Goal: Task Accomplishment & Management: Complete application form

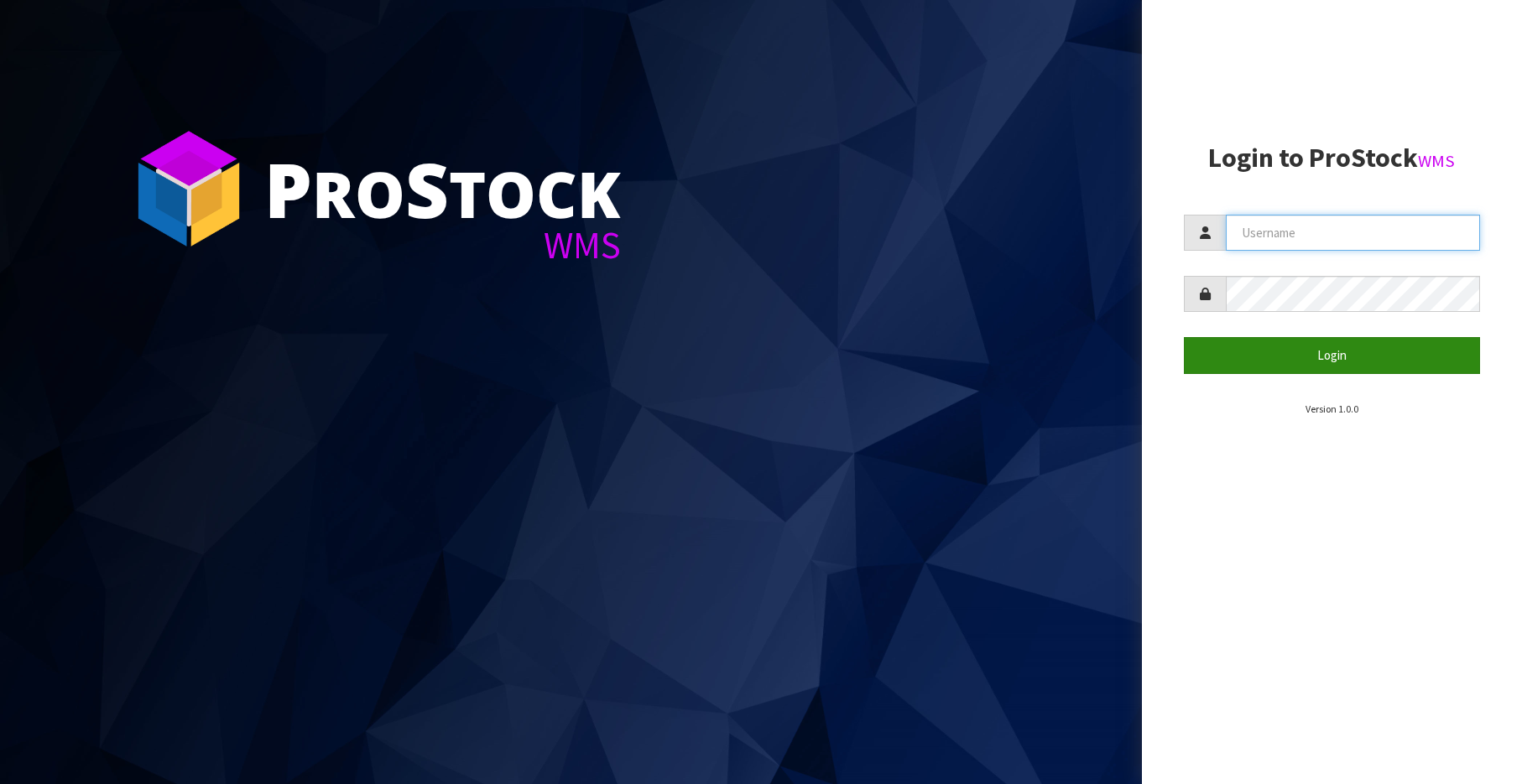
type input "[EMAIL_ADDRESS][DOMAIN_NAME]"
click at [1298, 373] on button "Login" at bounding box center [1332, 355] width 297 height 36
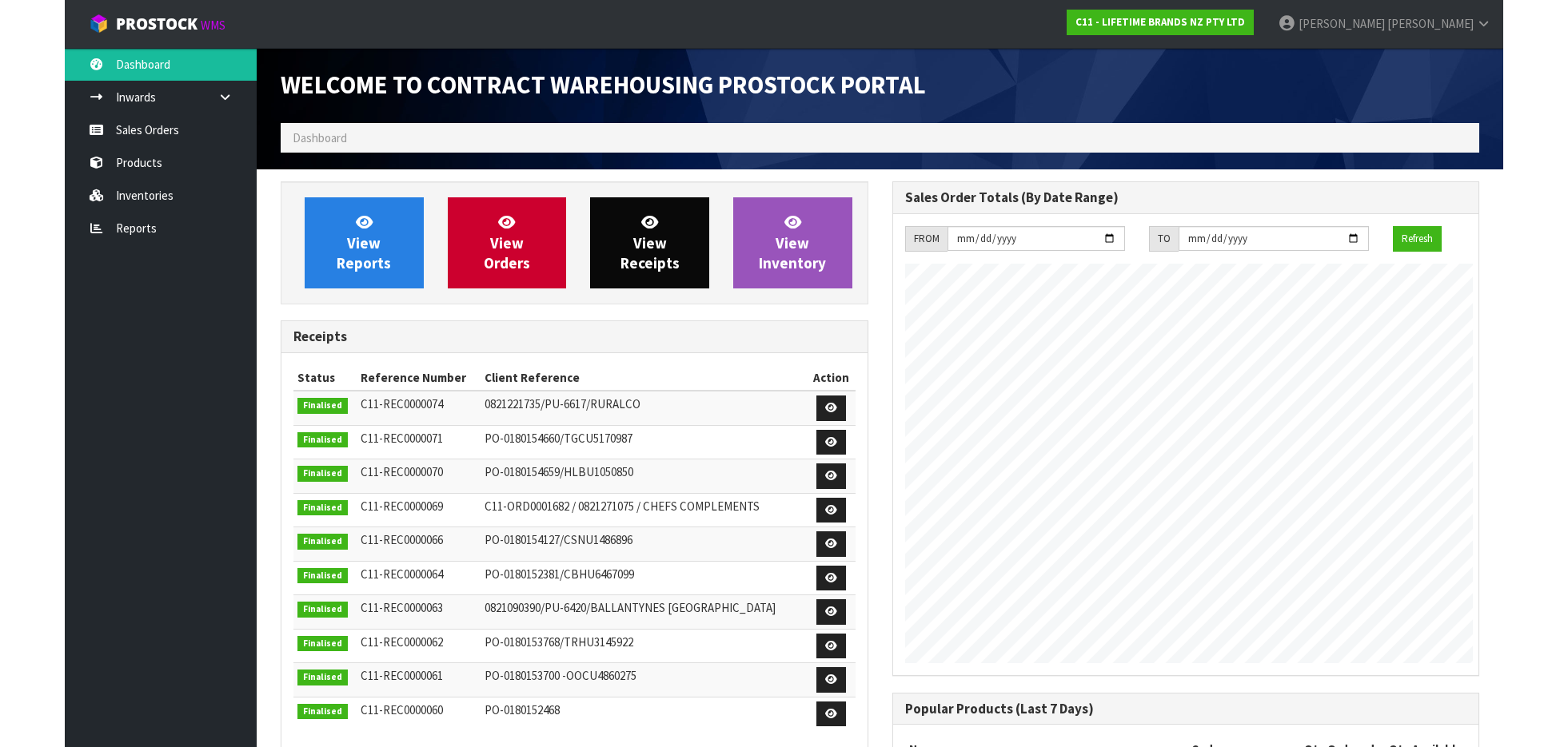
scroll to position [887, 611]
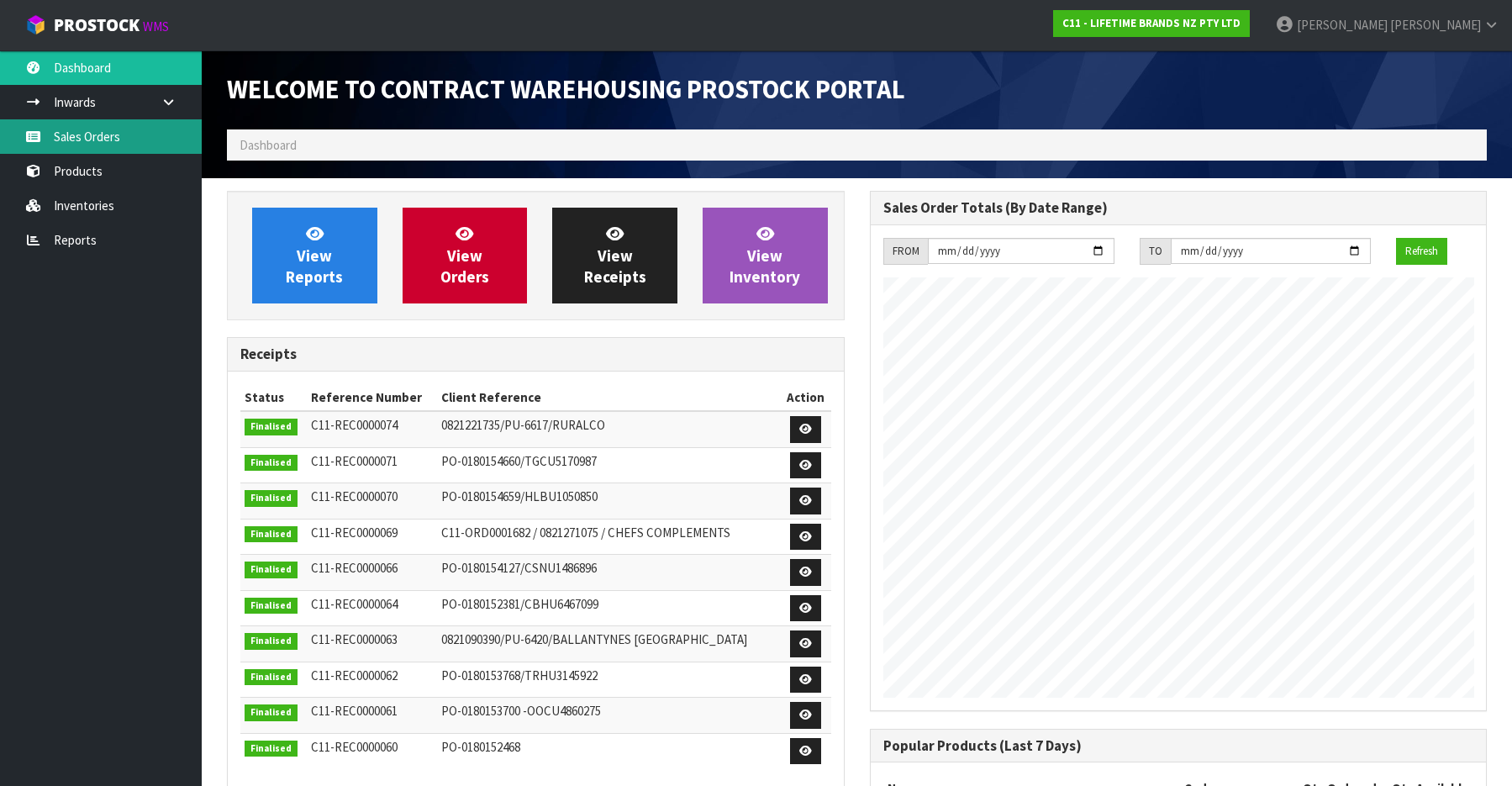
click at [112, 142] on link "Sales Orders" at bounding box center [101, 137] width 202 height 35
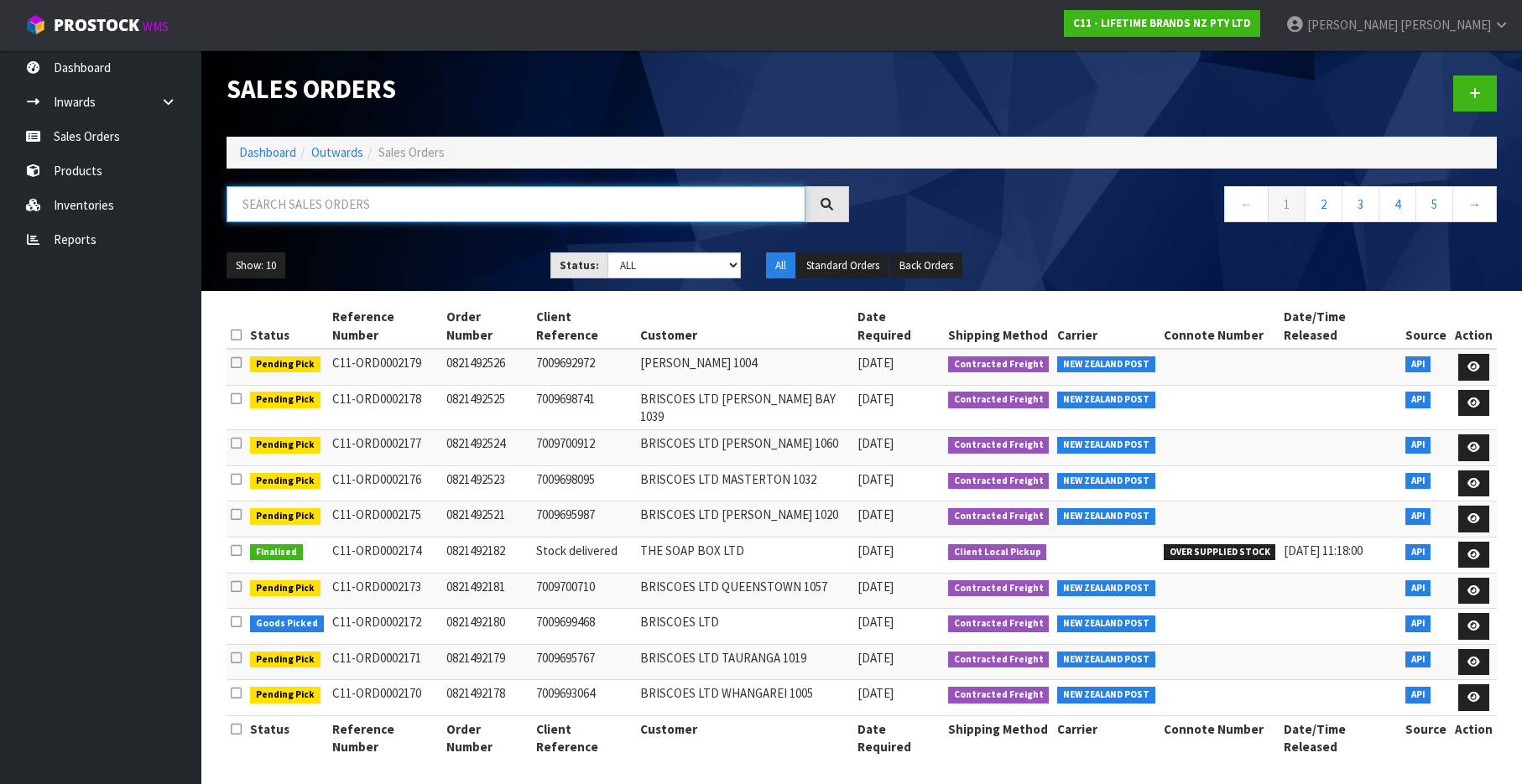
click at [455, 203] on input "text" at bounding box center [516, 205] width 579 height 36
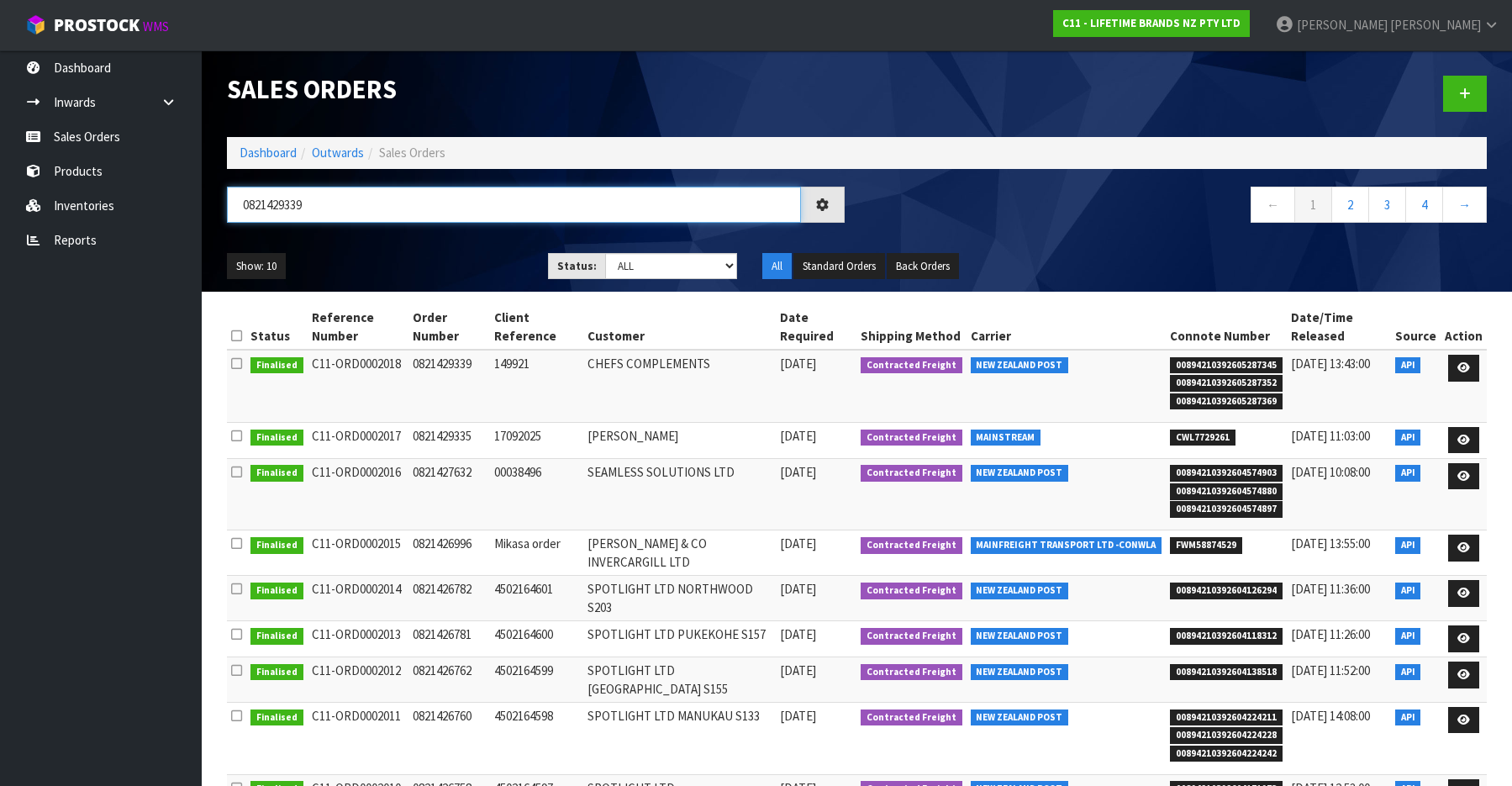
type input "0821429339"
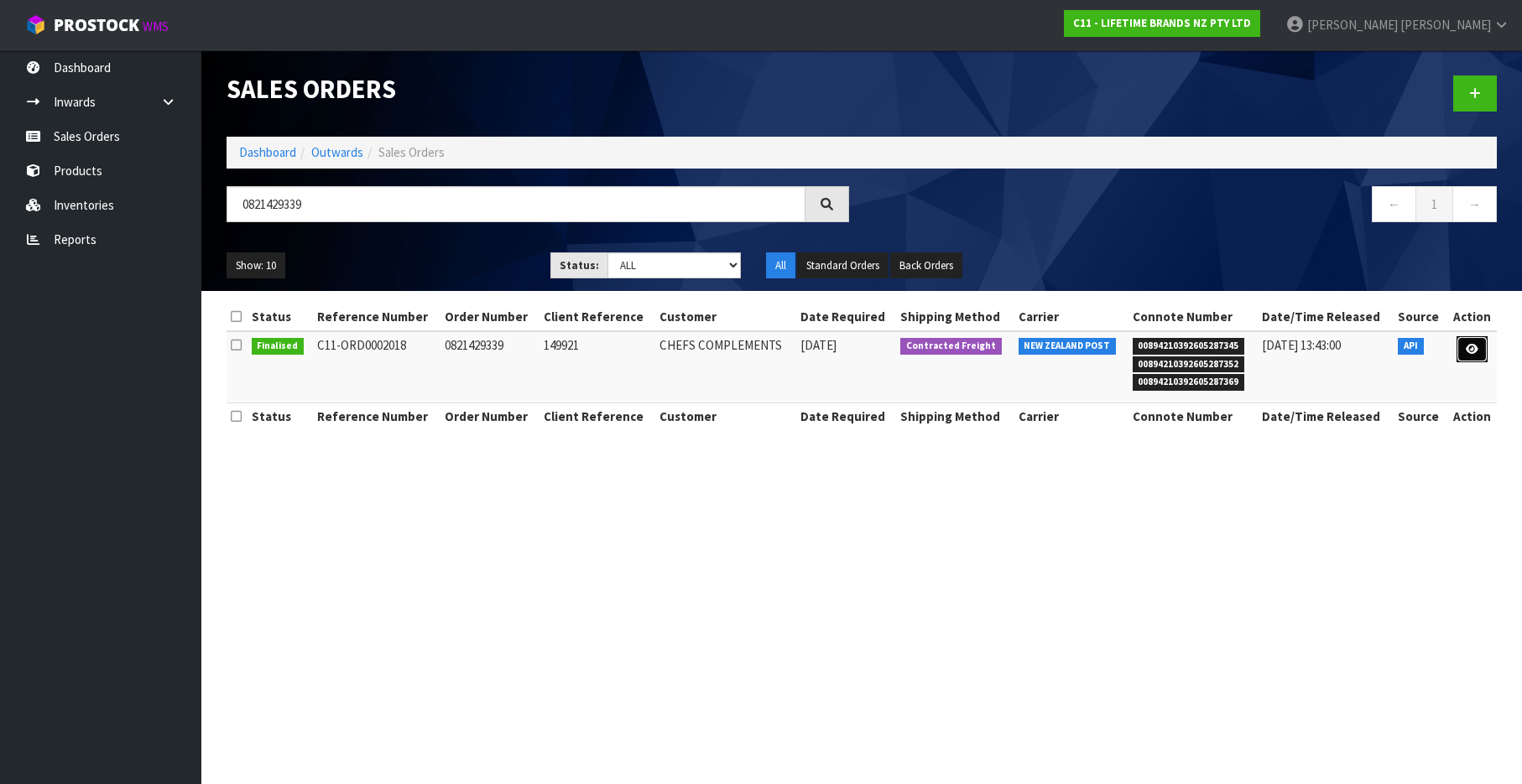
click at [1474, 352] on icon at bounding box center [1472, 349] width 12 height 11
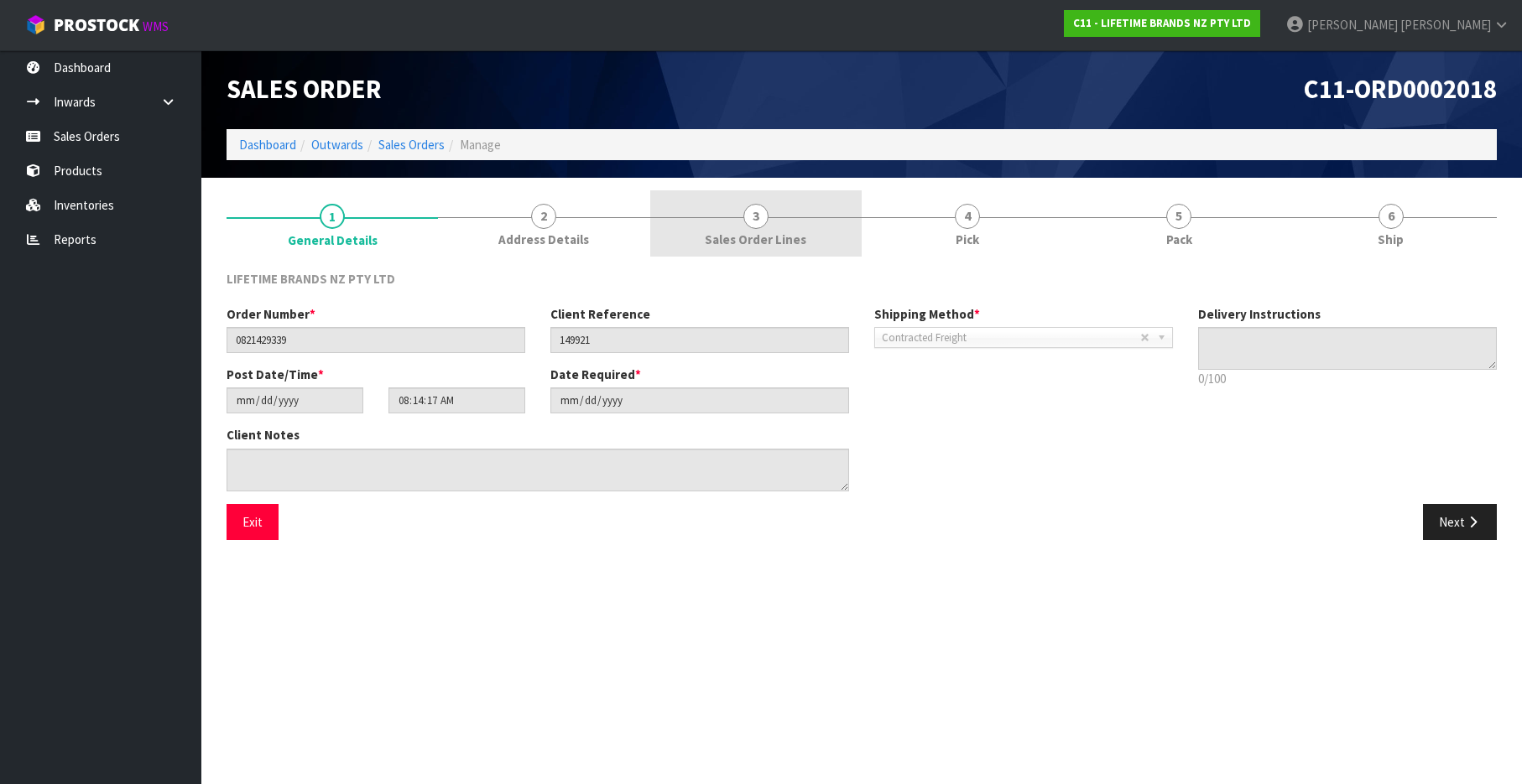
click at [780, 231] on span "Sales Order Lines" at bounding box center [755, 240] width 102 height 17
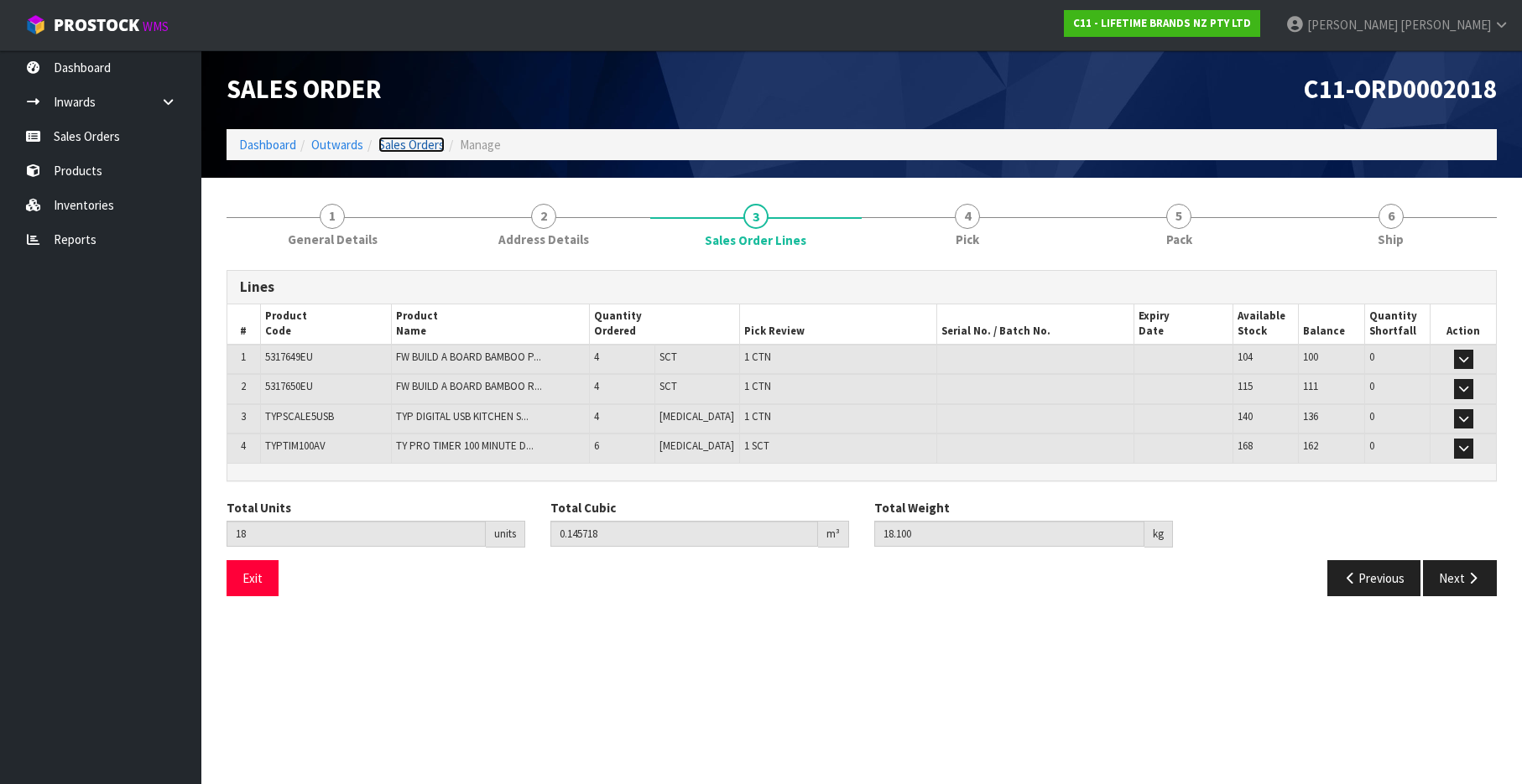
click at [420, 147] on link "Sales Orders" at bounding box center [412, 145] width 66 height 16
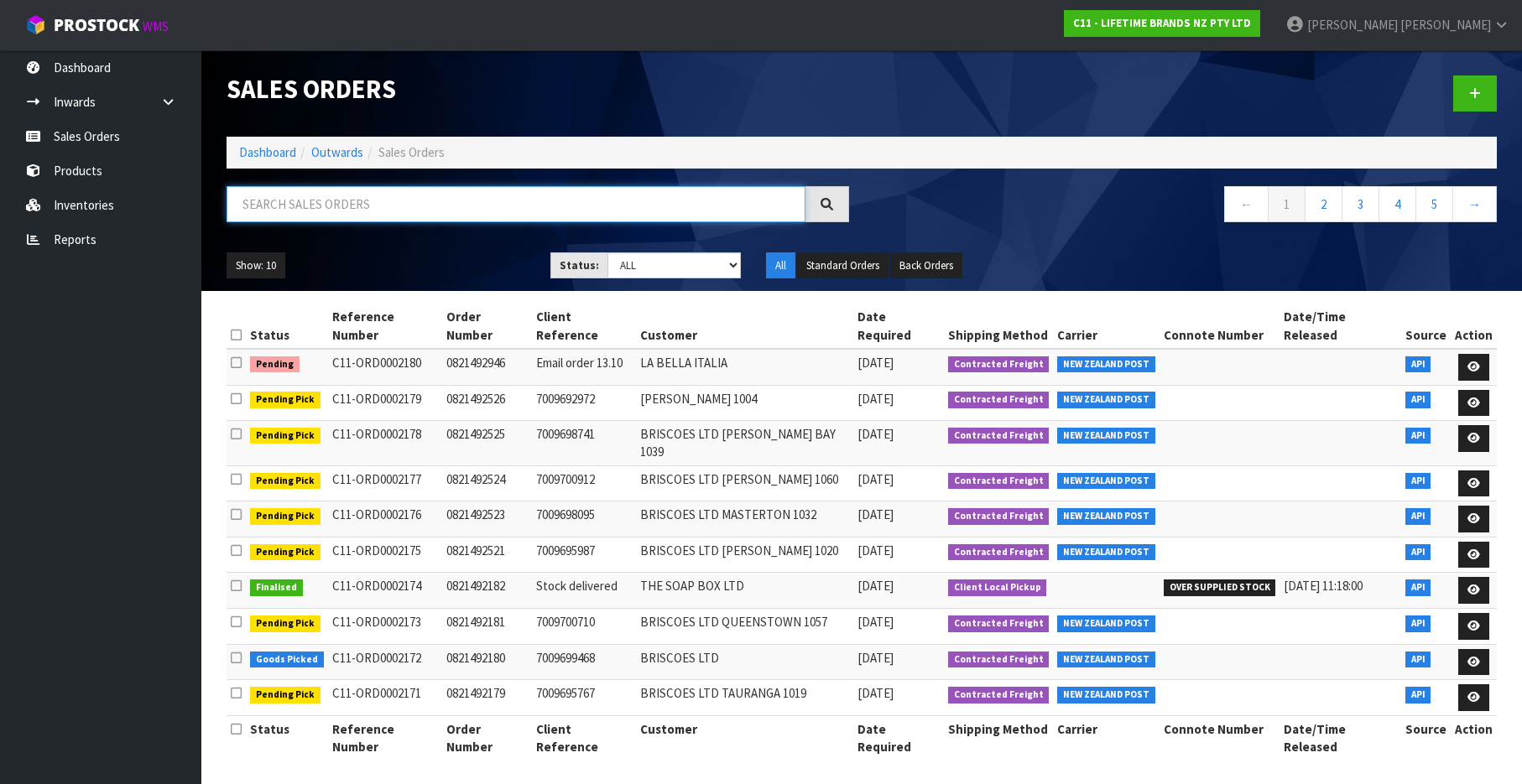
click at [454, 208] on input "text" at bounding box center [516, 205] width 579 height 36
click at [455, 209] on input "text" at bounding box center [516, 205] width 579 height 36
click at [460, 193] on input "text" at bounding box center [516, 205] width 579 height 36
click at [456, 216] on input "text" at bounding box center [516, 205] width 579 height 36
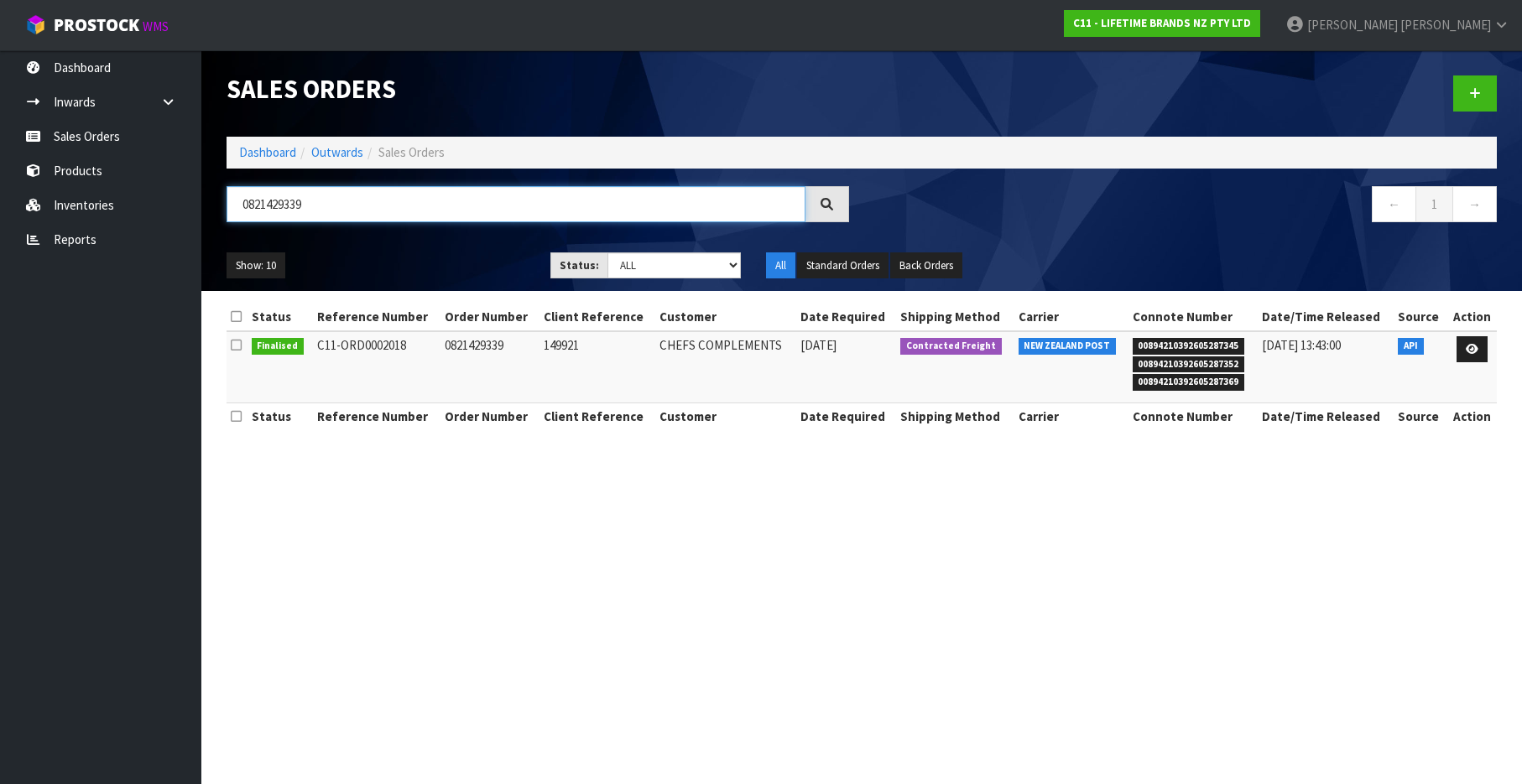
type input "0821429339"
click at [484, 352] on td "0821429339" at bounding box center [489, 367] width 98 height 72
click at [482, 352] on td "0821429339" at bounding box center [489, 367] width 98 height 72
click at [479, 351] on td "0821429339" at bounding box center [489, 367] width 98 height 72
click at [479, 350] on td "0821429339" at bounding box center [489, 367] width 98 height 72
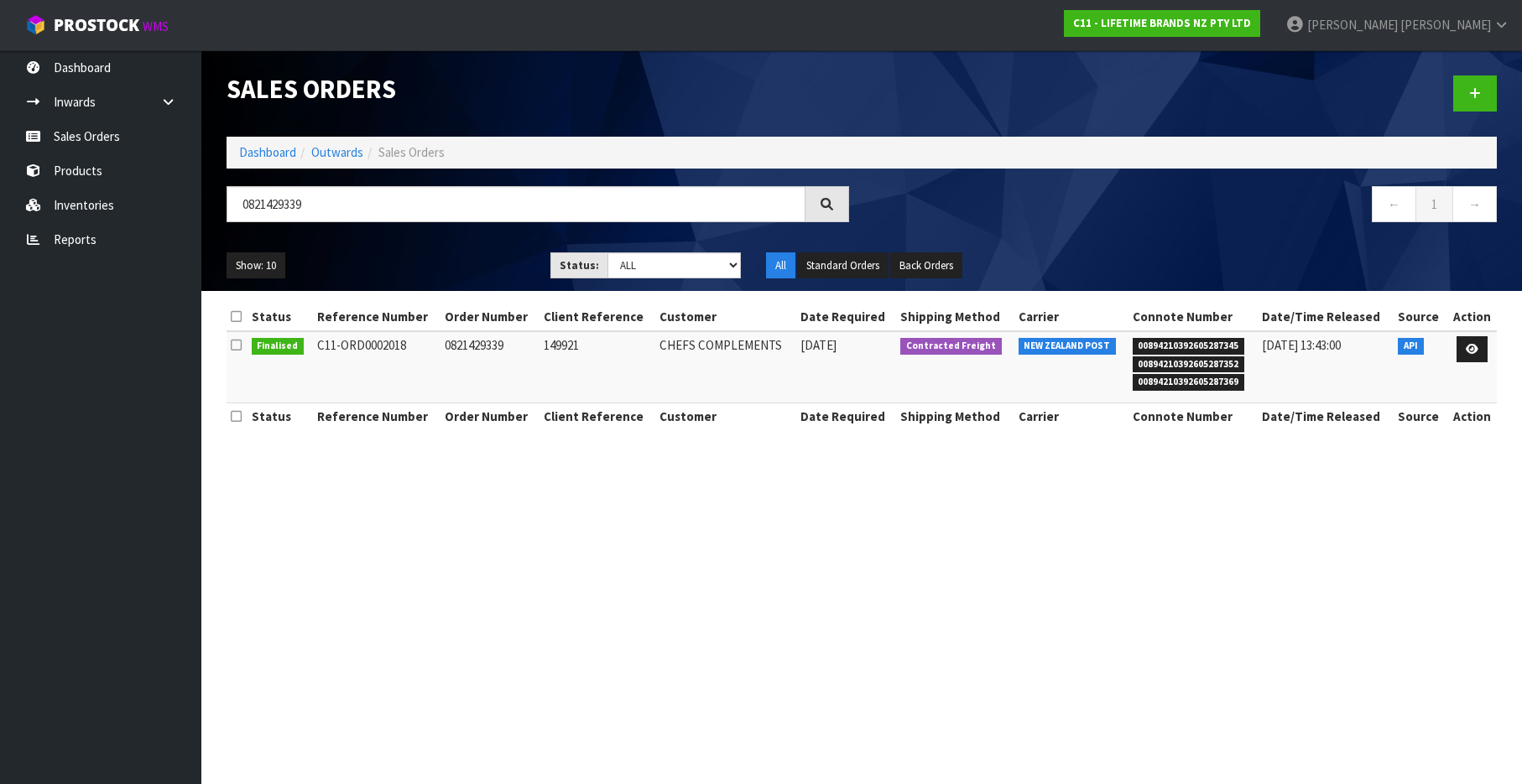
copy td "0821429339"
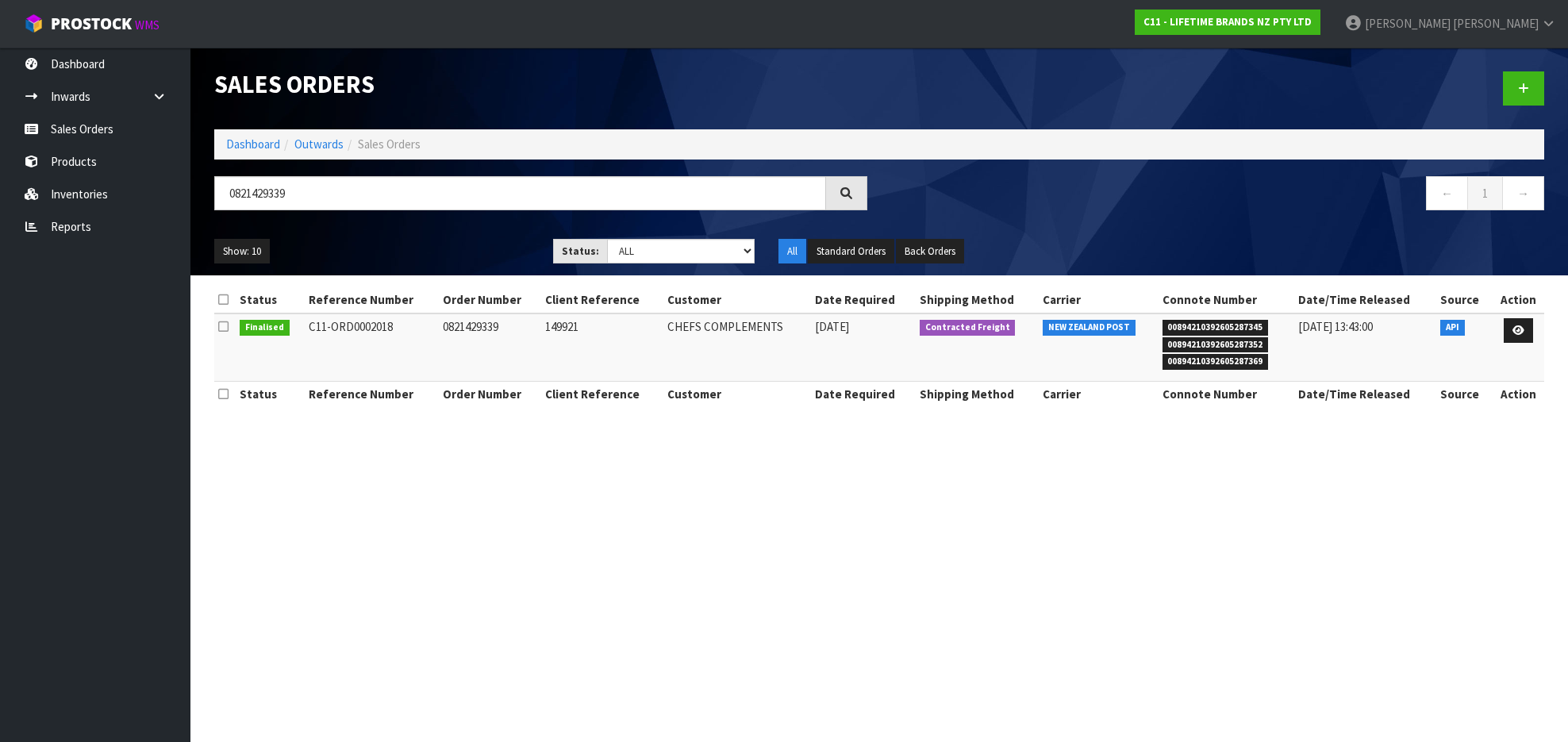
click at [485, 329] on td "0821429339" at bounding box center [490, 348] width 103 height 68
click at [485, 328] on td "0821429339" at bounding box center [490, 348] width 103 height 68
click at [1439, 330] on icon at bounding box center [1519, 330] width 11 height 11
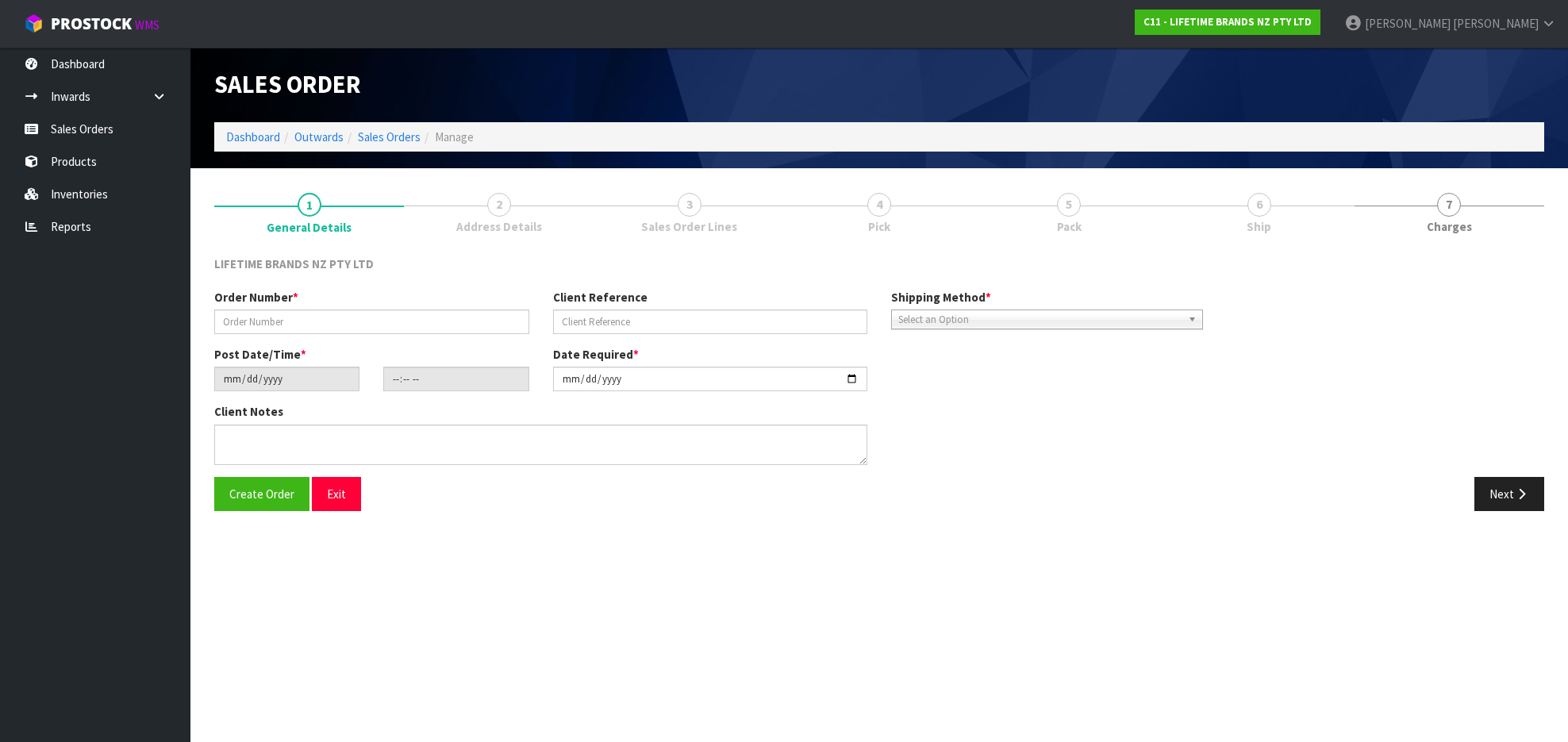
type input "0821429339"
type input "149921"
type input "[DATE]"
type input "08:14:17.000"
type input "[DATE]"
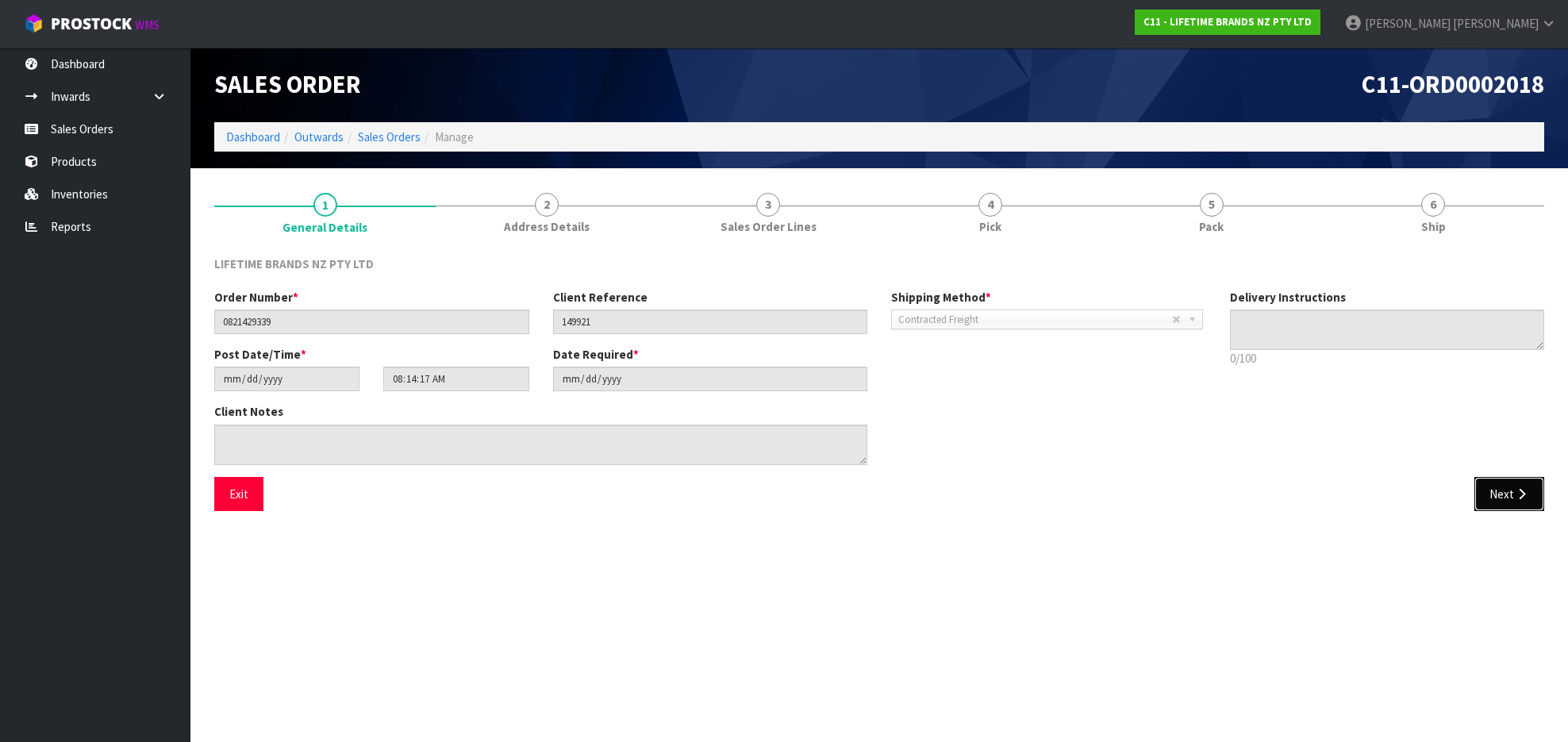
click at [1439, 491] on button "Next" at bounding box center [1509, 495] width 70 height 35
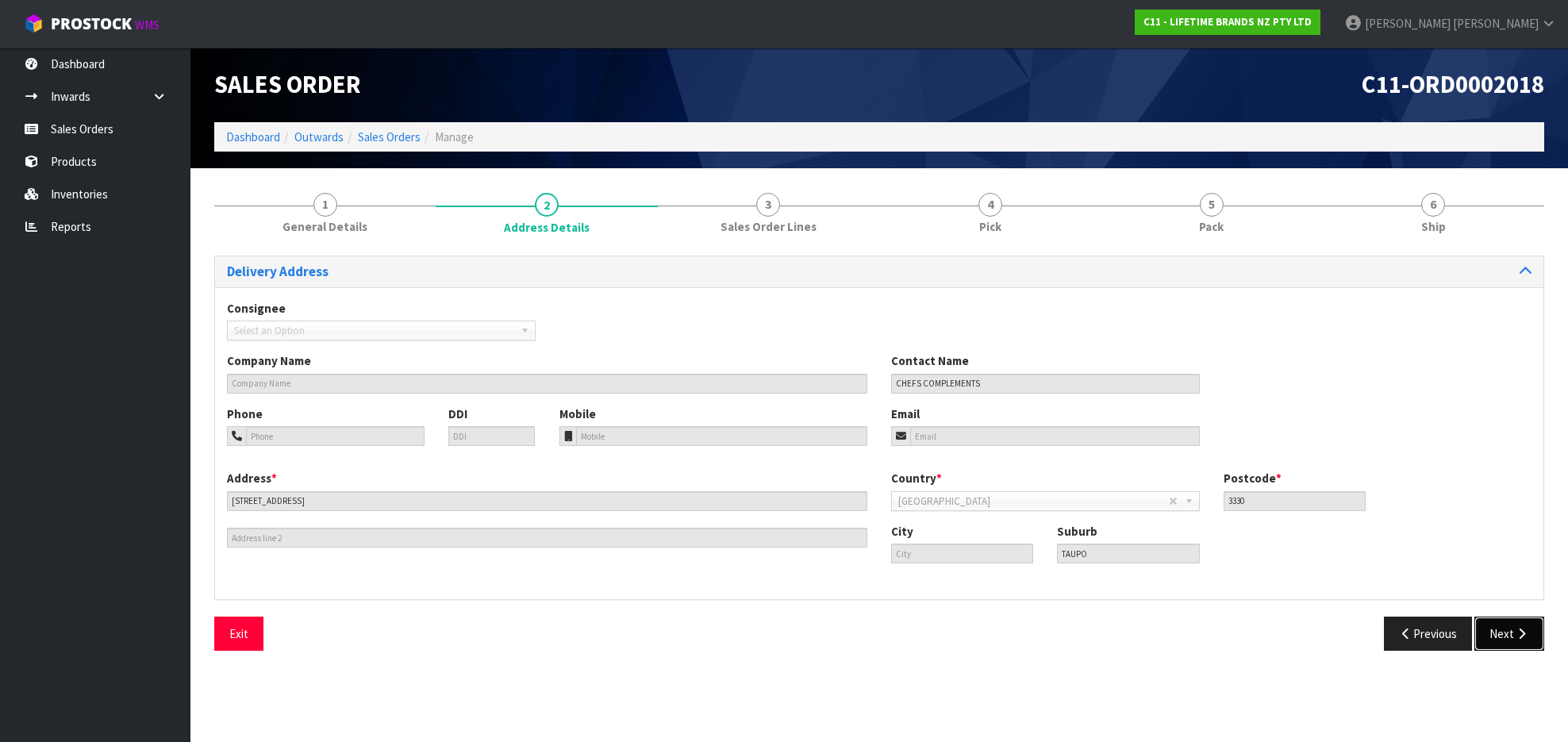
click at [1439, 625] on button "Next" at bounding box center [1509, 634] width 70 height 35
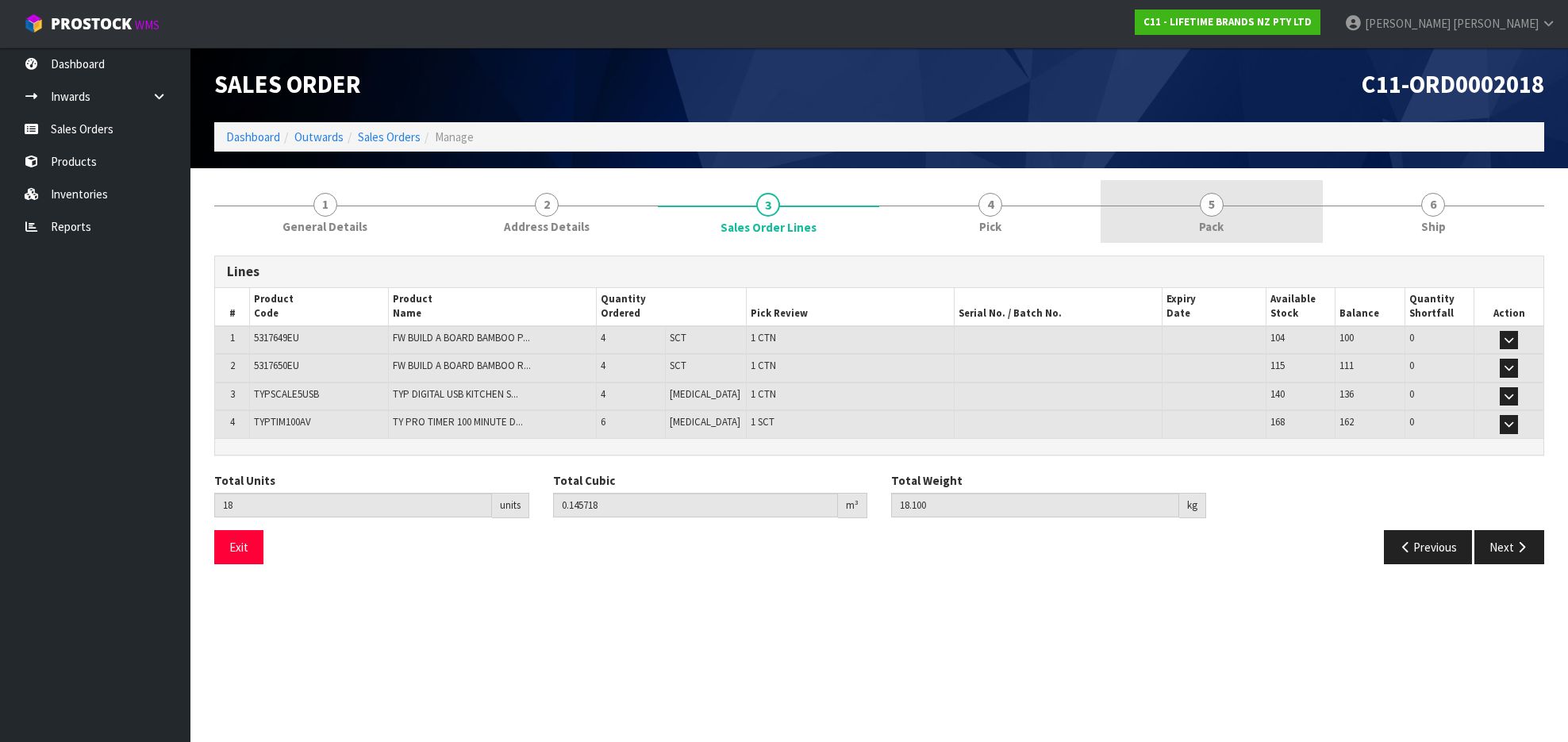
click at [1299, 219] on link "5 Pack" at bounding box center [1212, 211] width 222 height 62
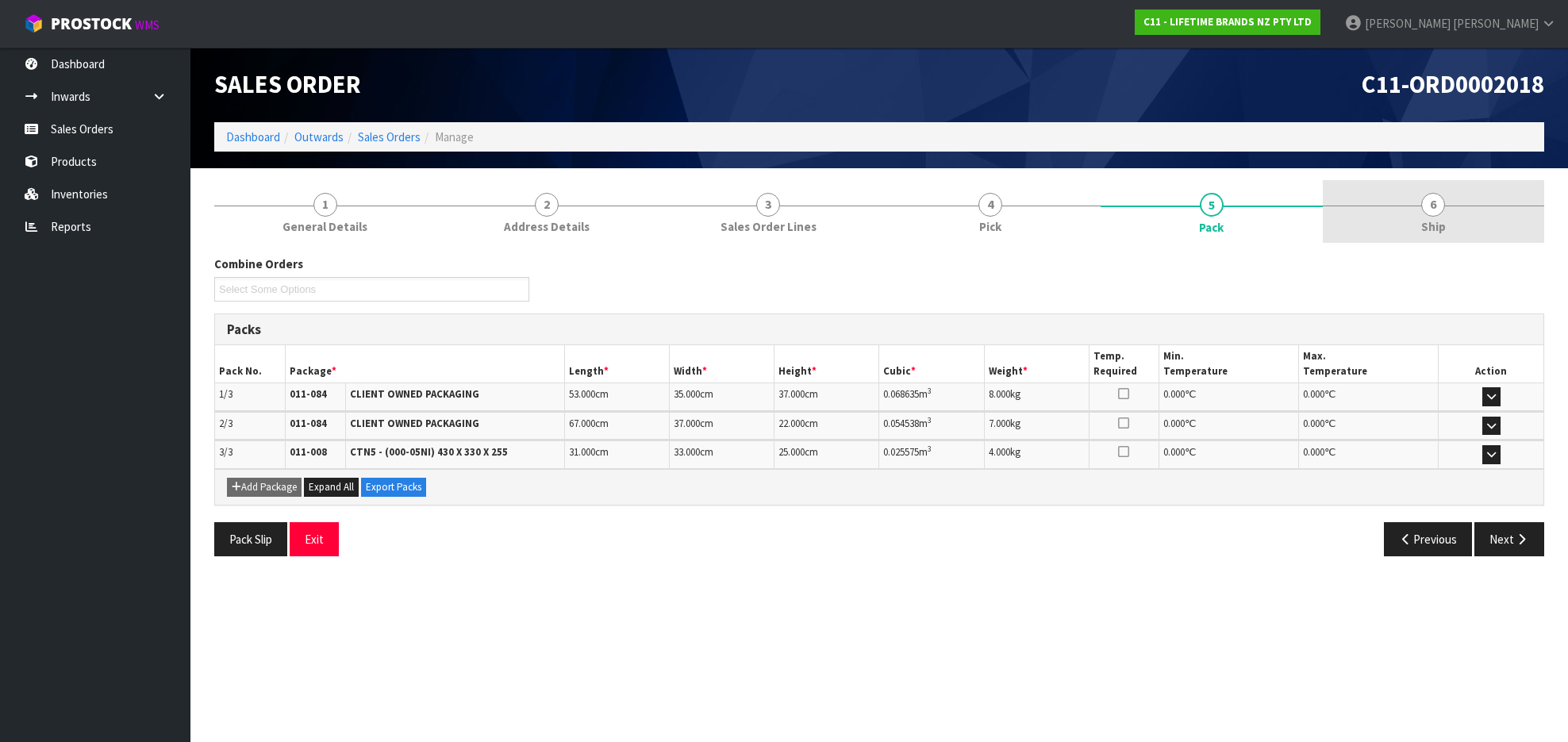
click at [1431, 210] on span "6" at bounding box center [1433, 205] width 24 height 24
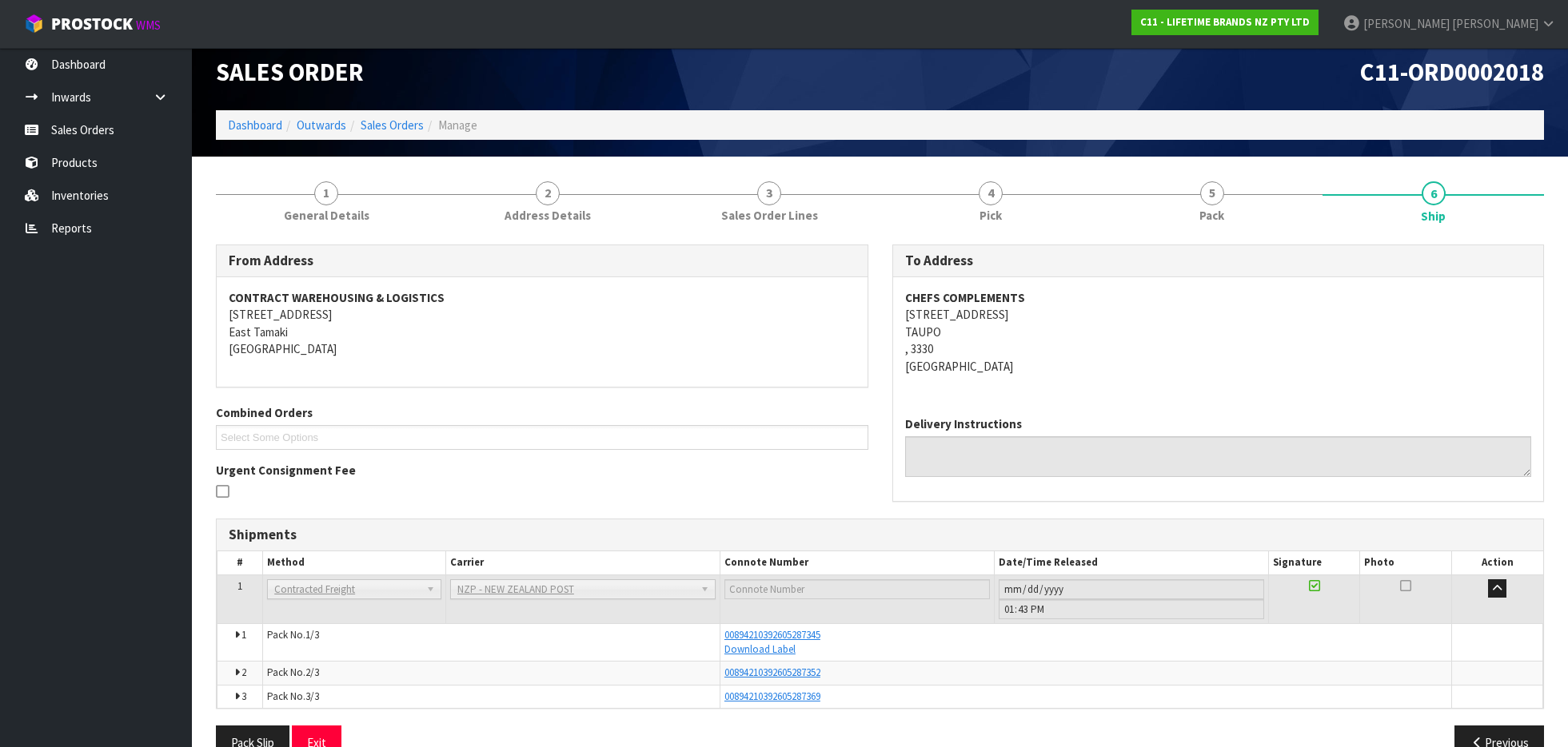
scroll to position [50, 0]
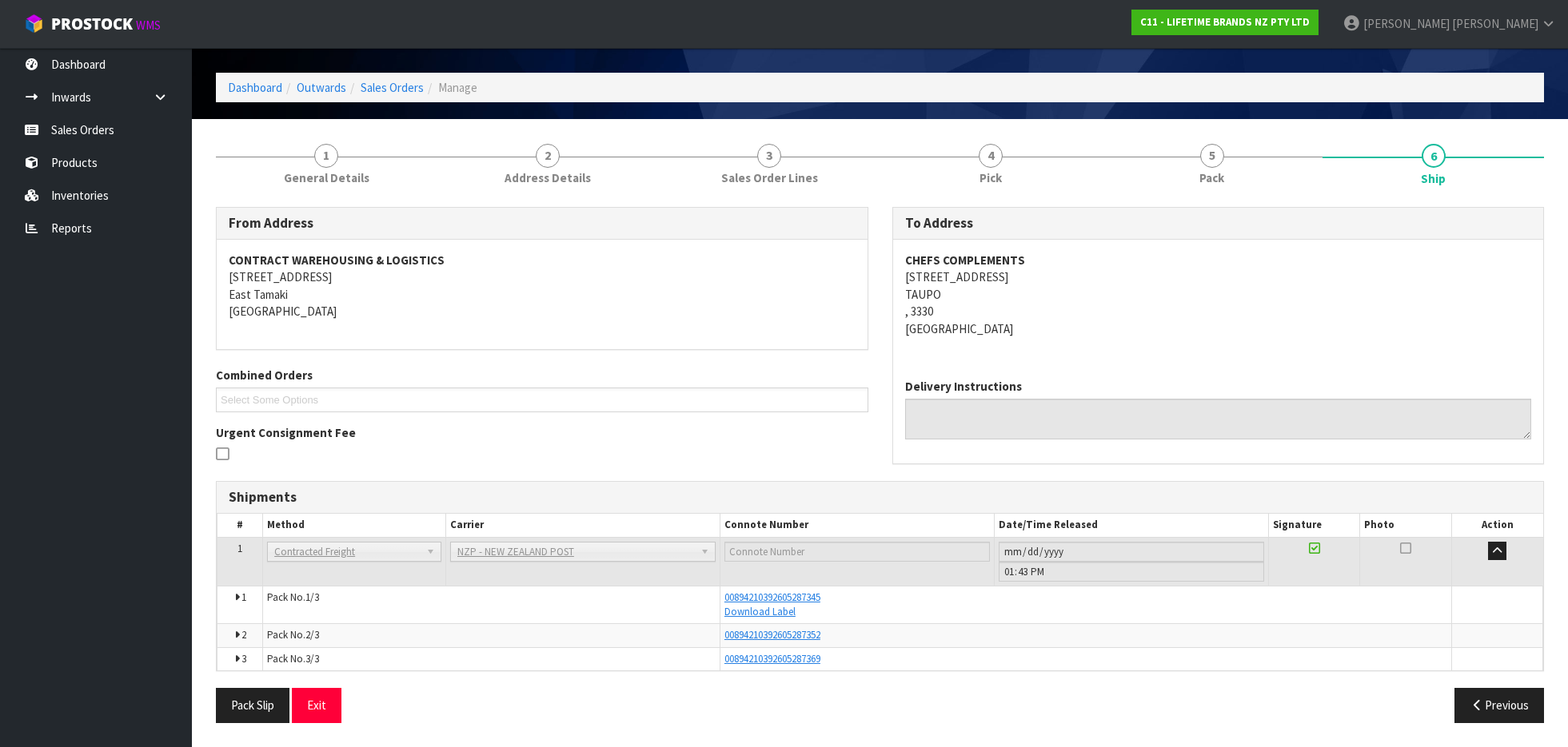
click at [242, 601] on span "1" at bounding box center [244, 597] width 5 height 13
click at [235, 600] on icon at bounding box center [237, 598] width 5 height 11
click at [237, 596] on icon at bounding box center [237, 598] width 5 height 11
click at [290, 592] on td "Pack No. 1/3" at bounding box center [491, 605] width 458 height 38
click at [348, 603] on td "Pack No. 1/3" at bounding box center [491, 605] width 458 height 38
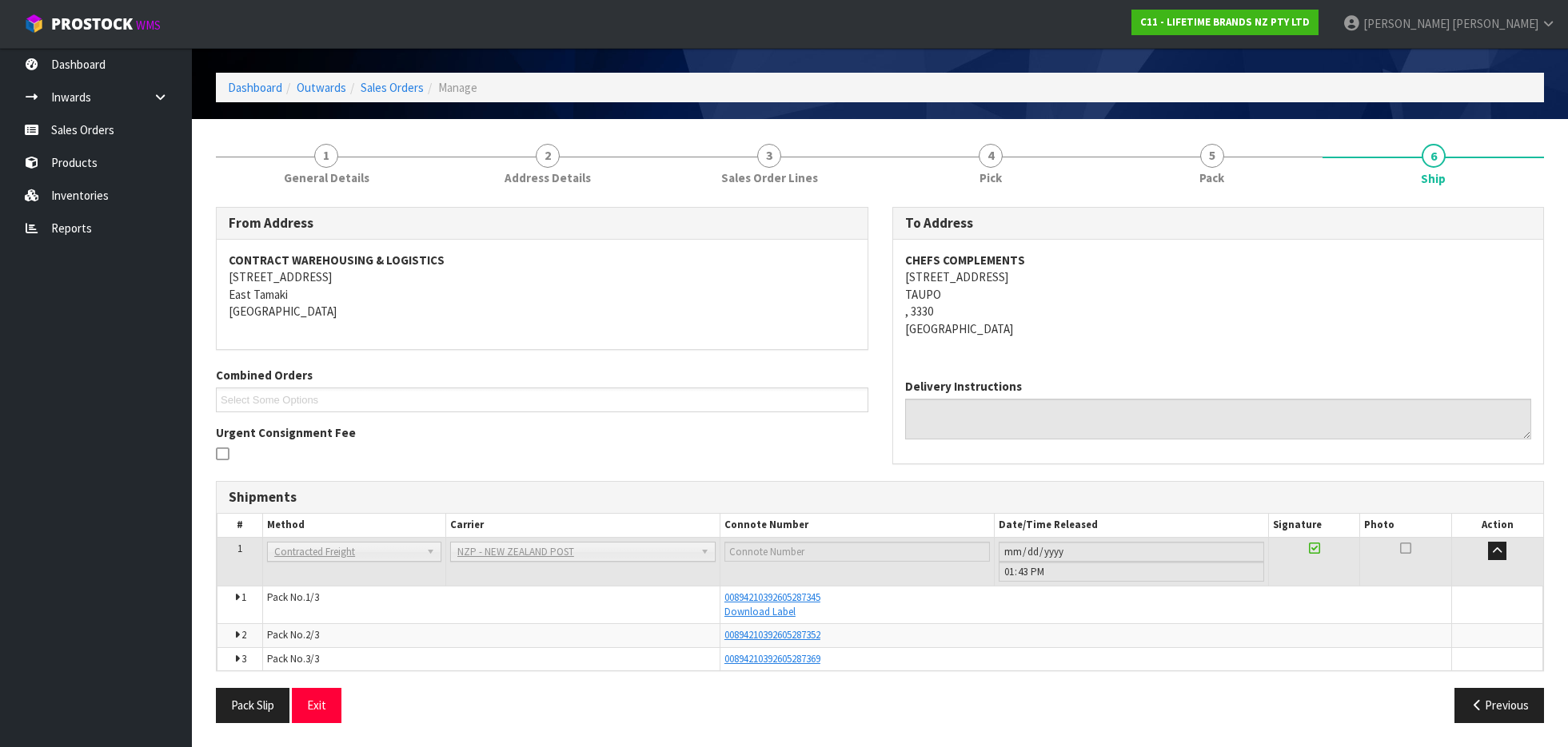
click at [234, 634] on icon at bounding box center [237, 635] width 5 height 11
click at [235, 634] on icon at bounding box center [237, 635] width 5 height 11
click at [1450, 698] on button "Previous" at bounding box center [1499, 706] width 89 height 35
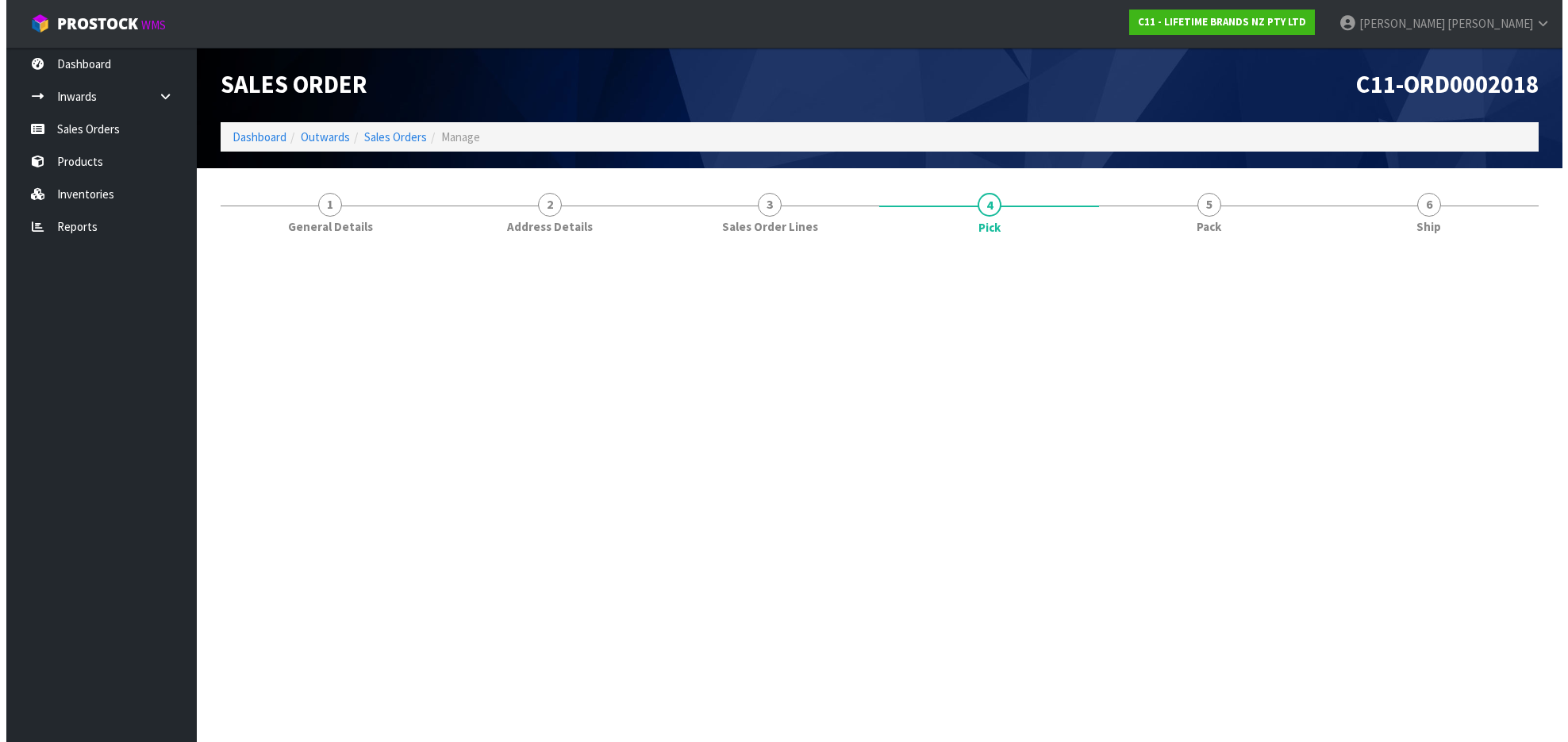
scroll to position [0, 0]
